Goal: Entertainment & Leisure: Browse casually

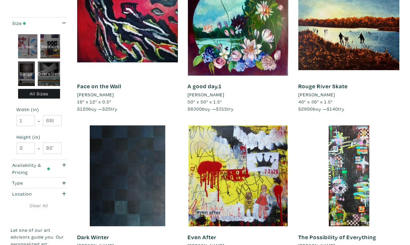
scroll to position [1111, 0]
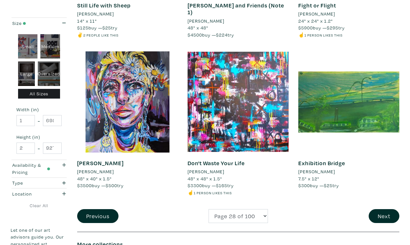
scroll to position [1195, 0]
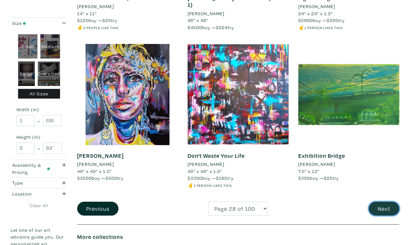
click at [384, 201] on button "Next" at bounding box center [383, 208] width 31 height 14
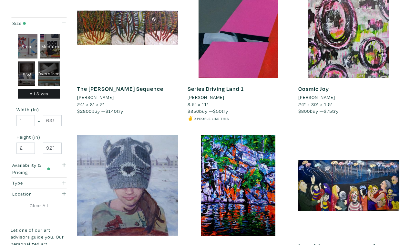
scroll to position [1105, 0]
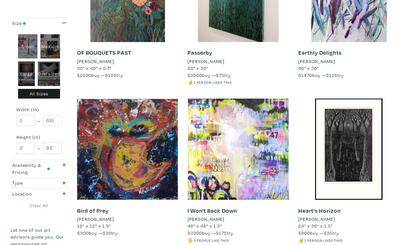
scroll to position [1148, 0]
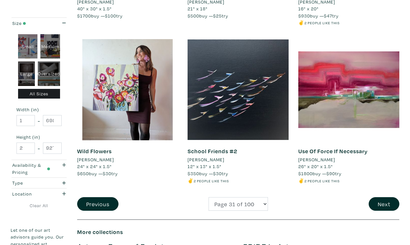
scroll to position [1207, 0]
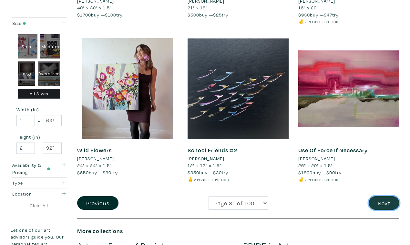
click at [386, 196] on button "Next" at bounding box center [383, 203] width 31 height 14
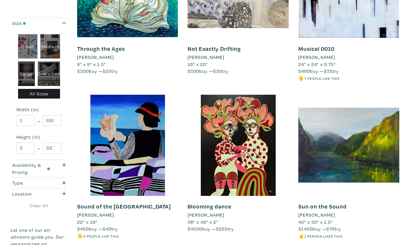
scroll to position [1145, 0]
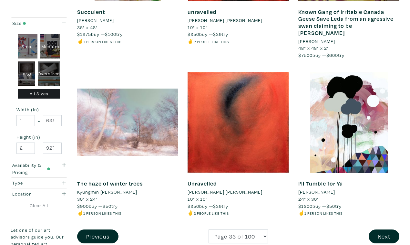
scroll to position [1182, 0]
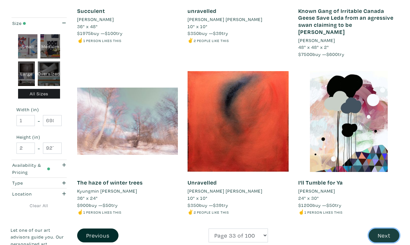
click at [382, 228] on button "Next" at bounding box center [383, 235] width 31 height 14
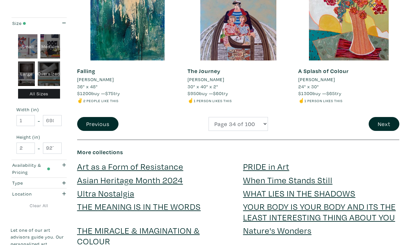
scroll to position [1280, 0]
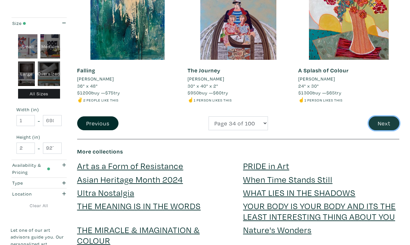
click at [384, 116] on button "Next" at bounding box center [383, 123] width 31 height 14
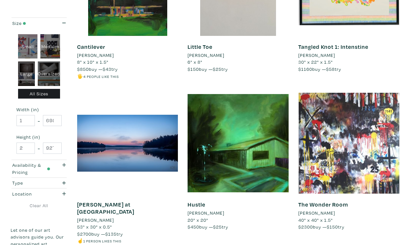
scroll to position [1146, 0]
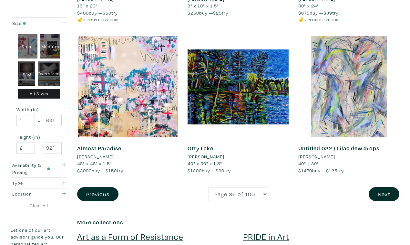
scroll to position [1228, 0]
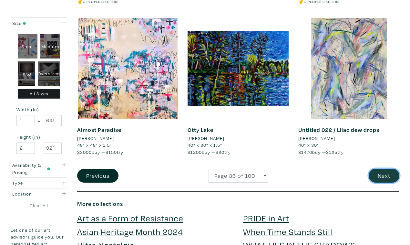
click at [383, 168] on button "Next" at bounding box center [383, 175] width 31 height 14
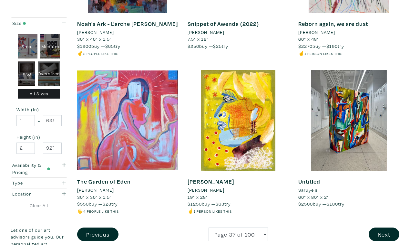
scroll to position [1156, 0]
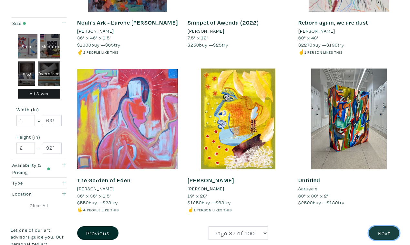
click at [386, 226] on button "Next" at bounding box center [383, 233] width 31 height 14
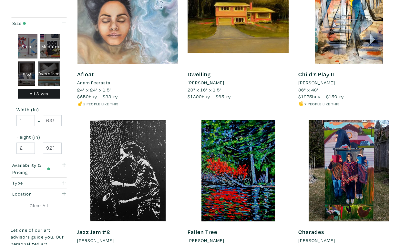
scroll to position [1133, 0]
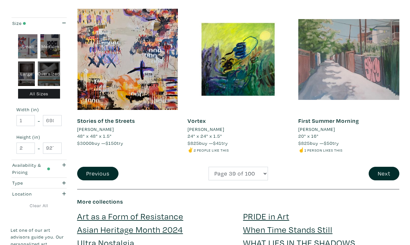
scroll to position [1224, 0]
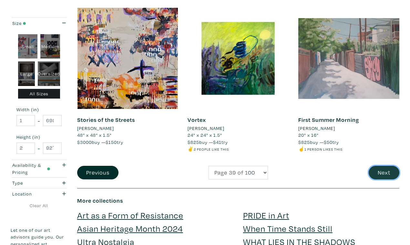
click at [383, 165] on button "Next" at bounding box center [383, 172] width 31 height 14
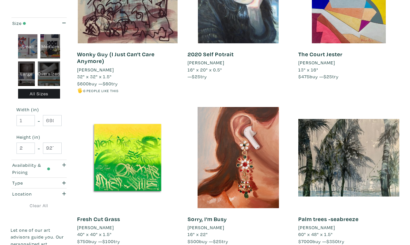
scroll to position [1139, 0]
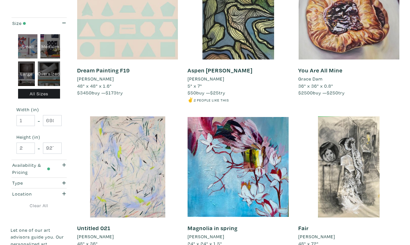
scroll to position [1124, 0]
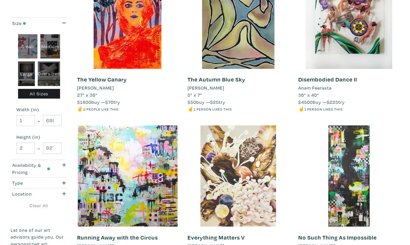
scroll to position [1108, 0]
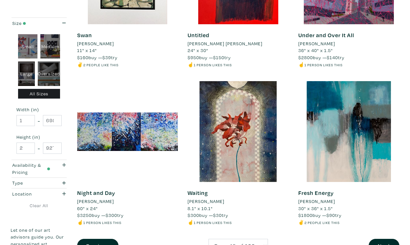
scroll to position [1147, 0]
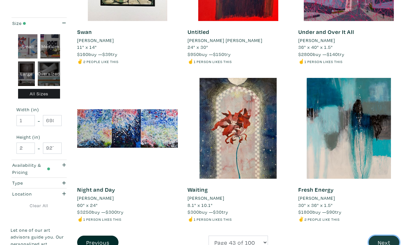
click at [384, 235] on button "Next" at bounding box center [383, 242] width 31 height 14
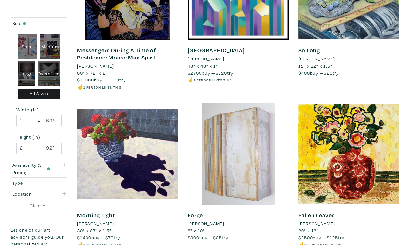
scroll to position [1141, 0]
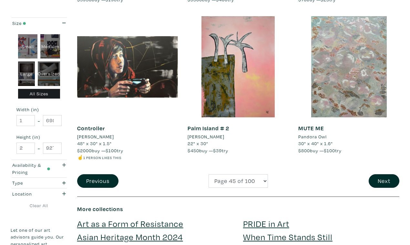
scroll to position [1216, 0]
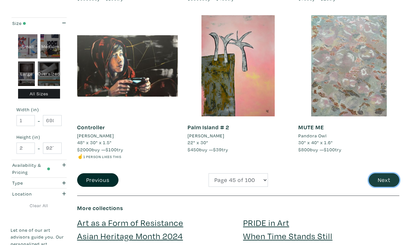
click at [384, 173] on button "Next" at bounding box center [383, 180] width 31 height 14
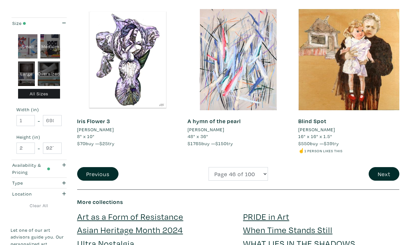
scroll to position [1238, 0]
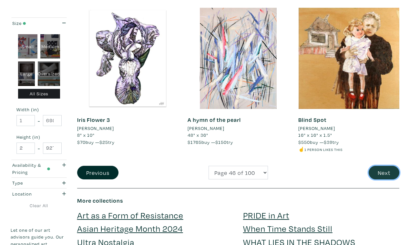
click at [379, 165] on button "Next" at bounding box center [383, 172] width 31 height 14
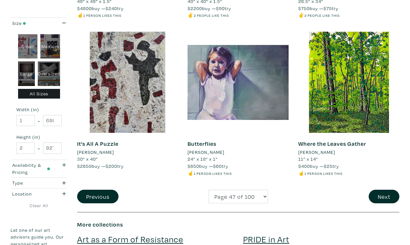
scroll to position [1215, 0]
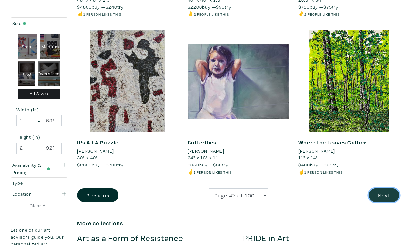
click at [386, 188] on button "Next" at bounding box center [383, 195] width 31 height 14
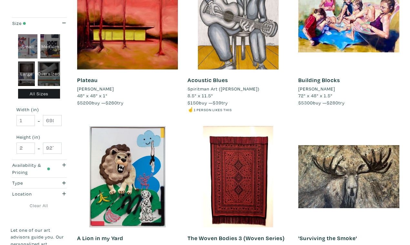
scroll to position [1120, 0]
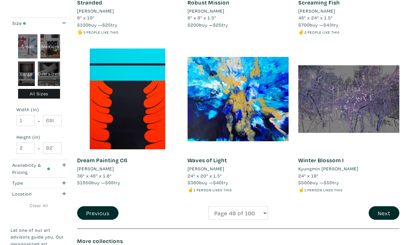
scroll to position [1177, 0]
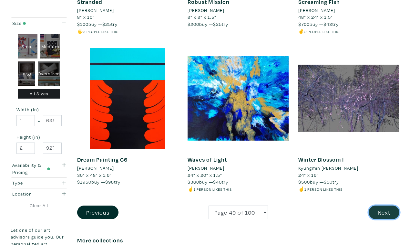
click at [382, 205] on button "Next" at bounding box center [383, 212] width 31 height 14
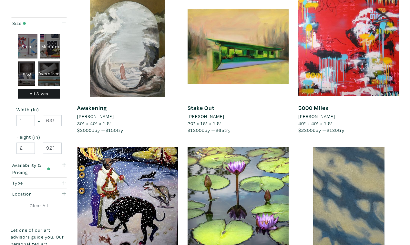
scroll to position [1087, 0]
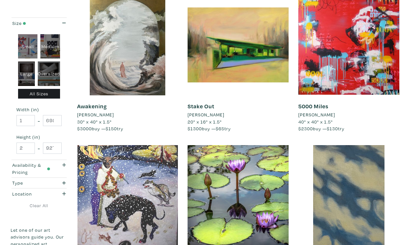
click at [118, 145] on div at bounding box center [127, 195] width 101 height 101
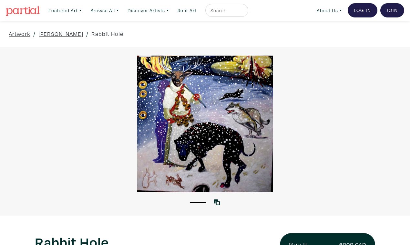
click at [316, 138] on div at bounding box center [205, 123] width 410 height 136
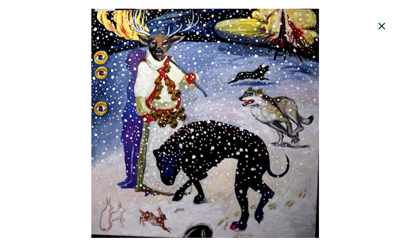
click at [333, 148] on div at bounding box center [205, 123] width 410 height 229
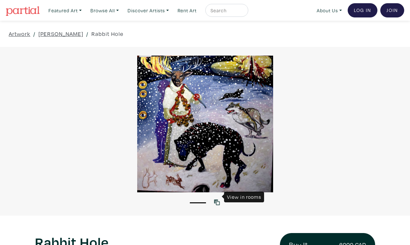
click at [217, 199] on icon at bounding box center [217, 202] width 6 height 6
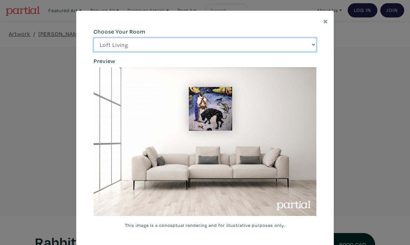
click option "Bright Bedroom" at bounding box center [0, 0] width 0 height 0
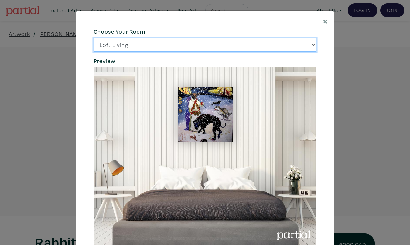
click option "City Office" at bounding box center [0, 0] width 0 height 0
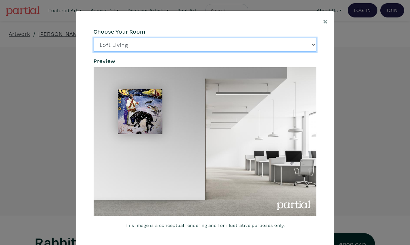
click option "Gallery Space" at bounding box center [0, 0] width 0 height 0
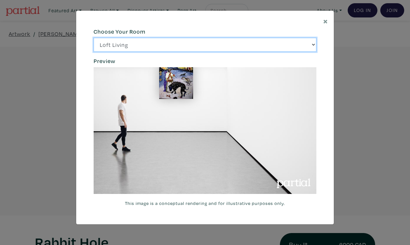
click option "Modern Lounge" at bounding box center [0, 0] width 0 height 0
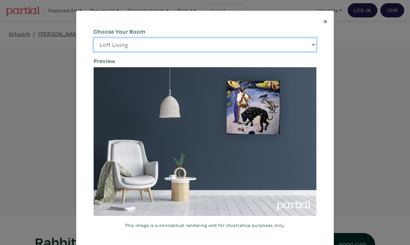
click at [94, 38] on select "Loft Living Bright Bedroom City Office Gallery Space Modern Lounge" at bounding box center [205, 45] width 223 height 14
click option "Loft Living" at bounding box center [0, 0] width 0 height 0
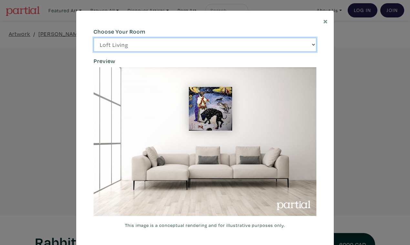
select select "/thumb/phpThumb.php?src=https%3A%2F%[DOMAIN_NAME]%2Fprojects%2Frendering%2Fimag…"
click option "Bright Bedroom" at bounding box center [0, 0] width 0 height 0
